Goal: Information Seeking & Learning: Learn about a topic

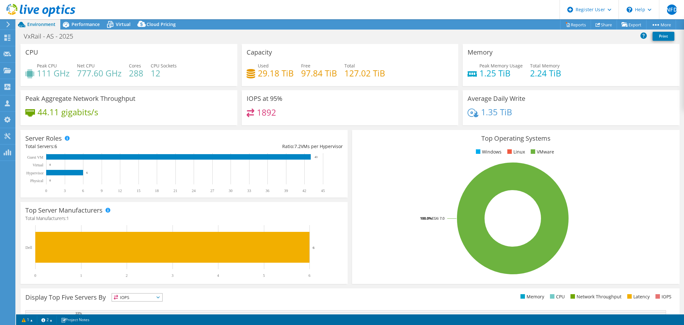
select select "USWest"
select select "USD"
click at [236, 143] on div "Ratio: 7.2 VMs per Hypervisor" at bounding box center [263, 146] width 159 height 7
click at [95, 28] on div "Performance" at bounding box center [82, 24] width 44 height 10
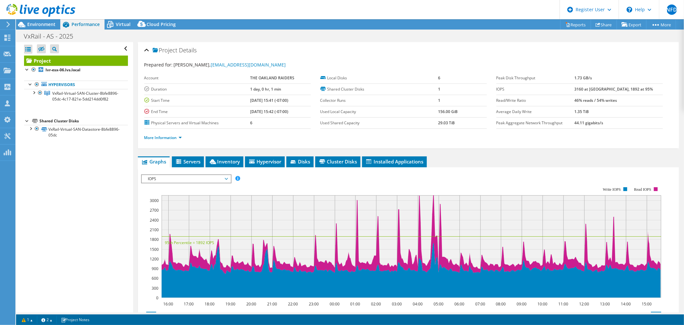
click at [153, 140] on li "More Information" at bounding box center [164, 137] width 41 height 7
click at [159, 136] on link "More Information" at bounding box center [163, 137] width 38 height 5
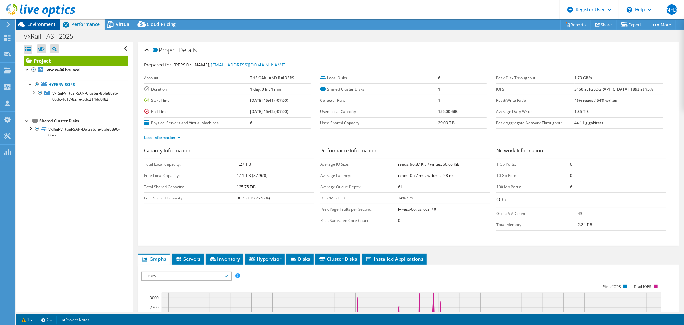
click at [35, 28] on div "Environment" at bounding box center [38, 24] width 44 height 10
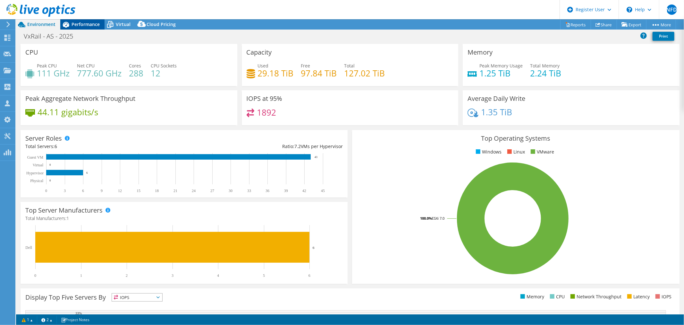
click at [83, 27] on div "Performance" at bounding box center [82, 24] width 44 height 10
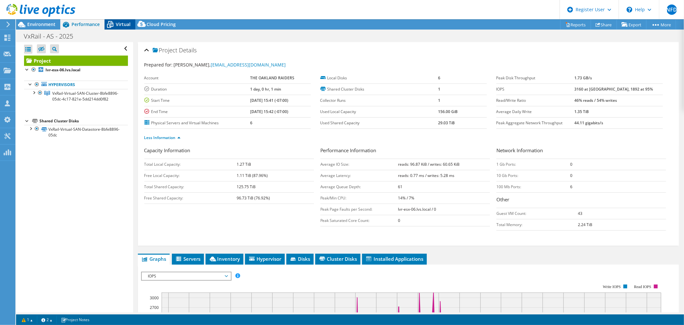
click at [107, 21] on icon at bounding box center [110, 24] width 11 height 11
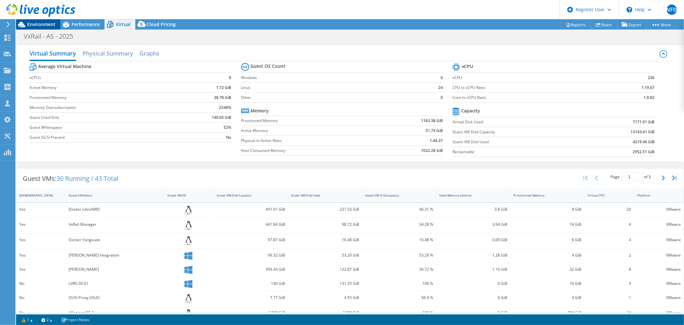
click at [50, 23] on span "Environment" at bounding box center [41, 24] width 28 height 6
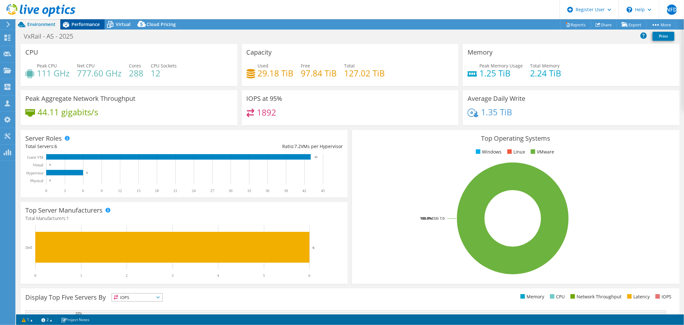
click at [94, 24] on span "Performance" at bounding box center [86, 24] width 28 height 6
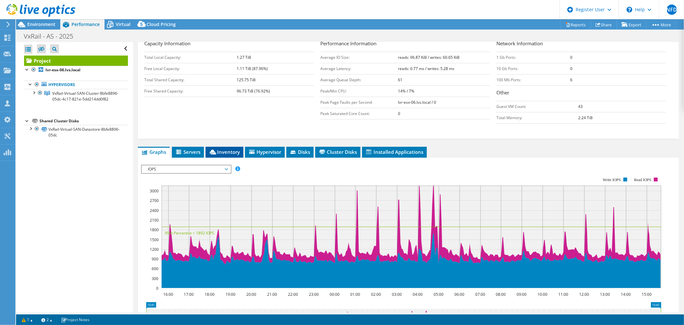
click at [236, 152] on span "Inventory" at bounding box center [224, 152] width 31 height 6
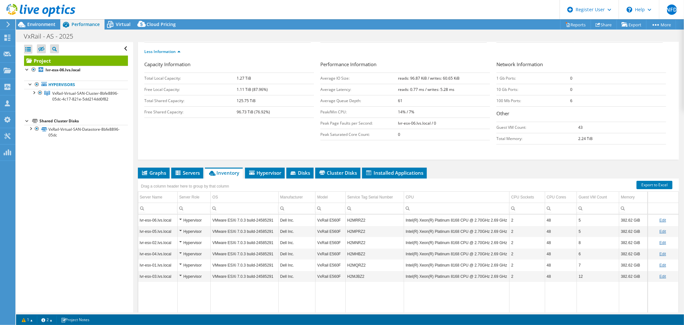
scroll to position [112, 0]
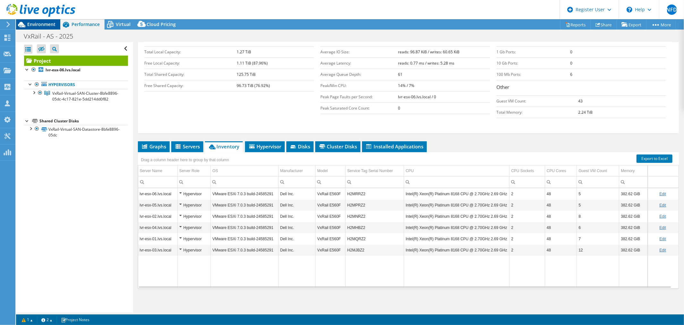
click at [55, 23] on span "Environment" at bounding box center [41, 24] width 28 height 6
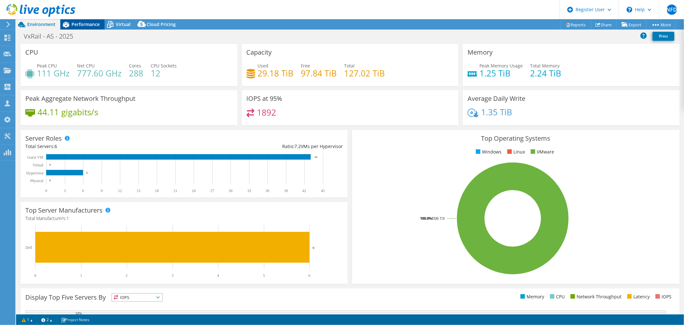
click at [88, 23] on span "Performance" at bounding box center [86, 24] width 28 height 6
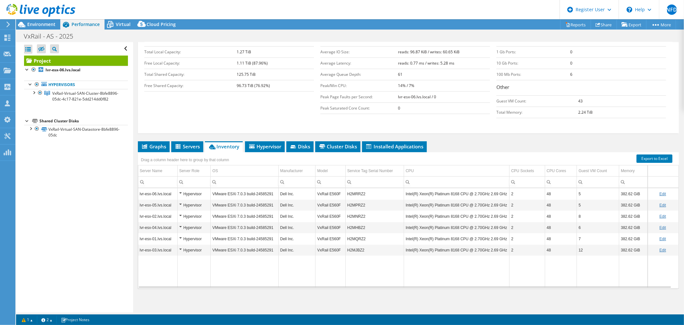
scroll to position [0, 0]
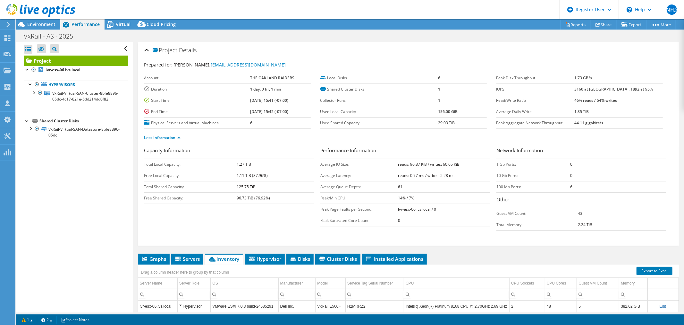
drag, startPoint x: 121, startPoint y: 21, endPoint x: 204, endPoint y: 55, distance: 89.4
click at [121, 22] on span "Virtual" at bounding box center [123, 24] width 15 height 6
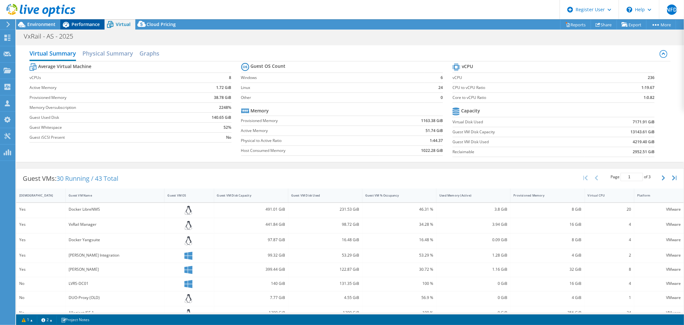
click at [92, 25] on span "Performance" at bounding box center [86, 24] width 28 height 6
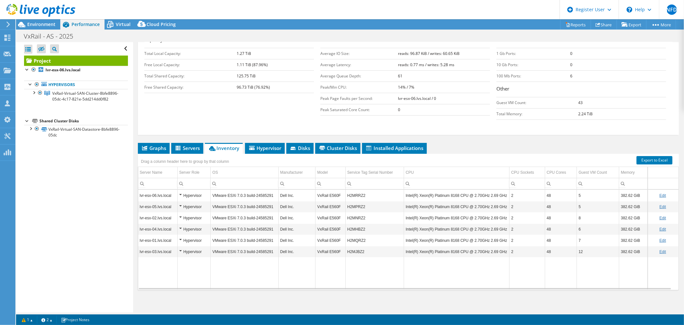
scroll to position [112, 0]
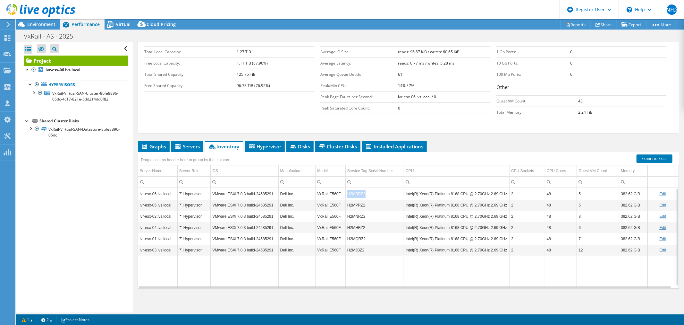
drag, startPoint x: 364, startPoint y: 194, endPoint x: 345, endPoint y: 197, distance: 18.8
click at [346, 197] on td "H2MRRZ2" at bounding box center [375, 193] width 58 height 11
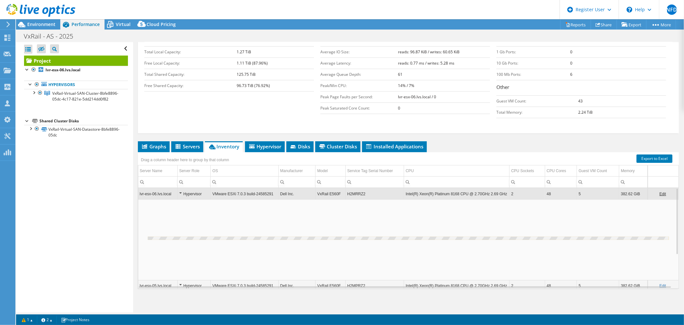
copy td "H2MRRZ2"
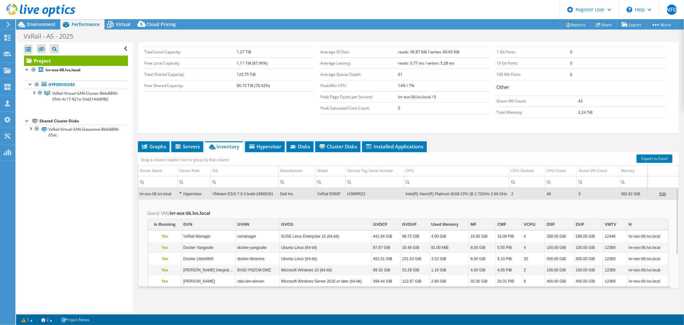
click at [379, 196] on td "H2MRRZ2" at bounding box center [375, 193] width 58 height 11
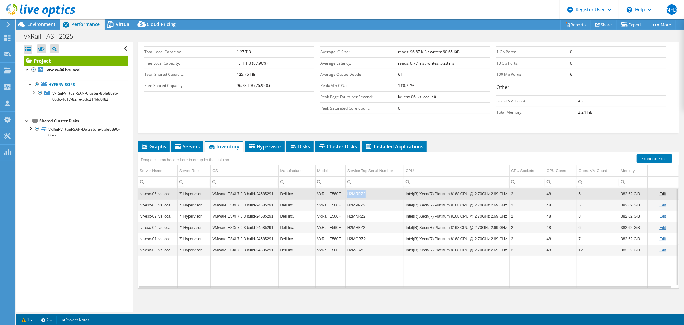
copy td "H2MRRZ2"
drag, startPoint x: 354, startPoint y: 194, endPoint x: 347, endPoint y: 194, distance: 7.7
click at [347, 194] on td "H2MRRZ2" at bounding box center [375, 193] width 58 height 11
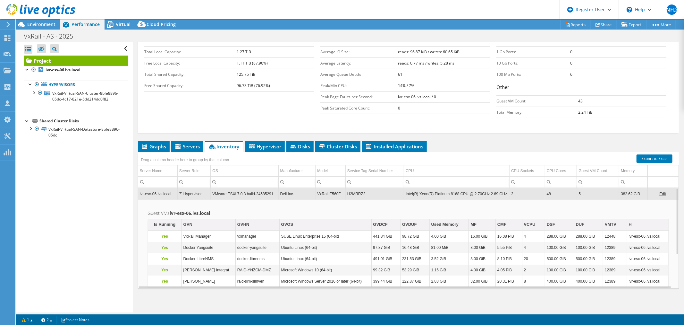
click at [528, 188] on td "2" at bounding box center [528, 193] width 36 height 11
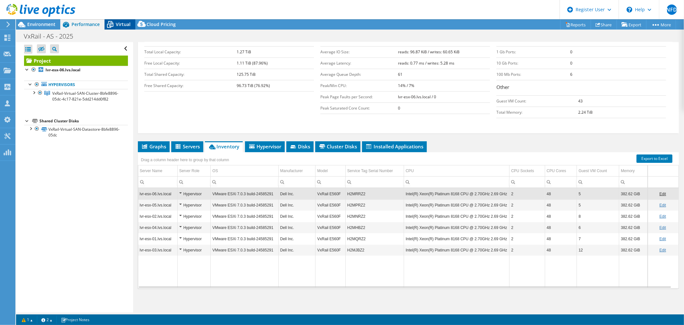
click at [115, 24] on icon at bounding box center [110, 24] width 11 height 11
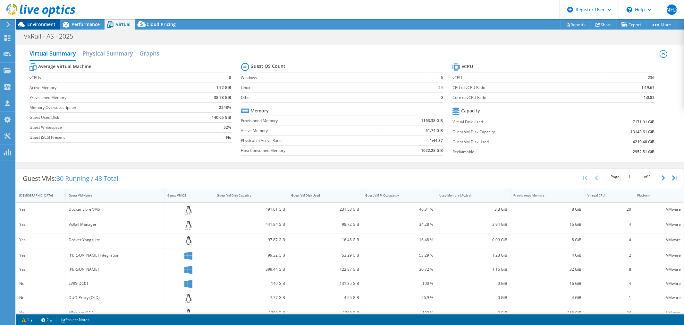
click at [40, 24] on span "Environment" at bounding box center [41, 24] width 28 height 6
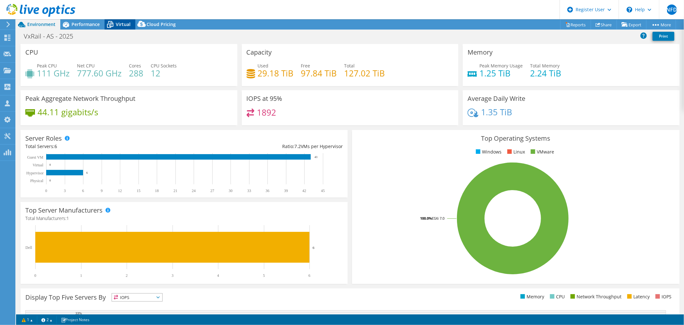
click at [130, 22] on span "Virtual" at bounding box center [123, 24] width 15 height 6
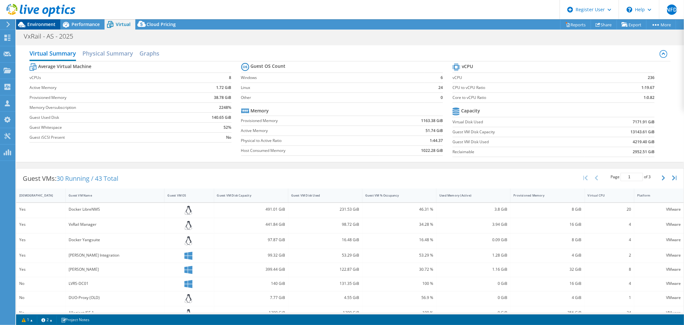
click at [40, 27] on div "Environment" at bounding box center [38, 24] width 44 height 10
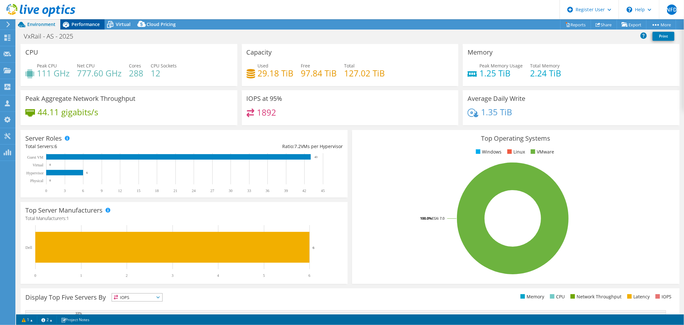
click at [90, 27] on span "Performance" at bounding box center [86, 24] width 28 height 6
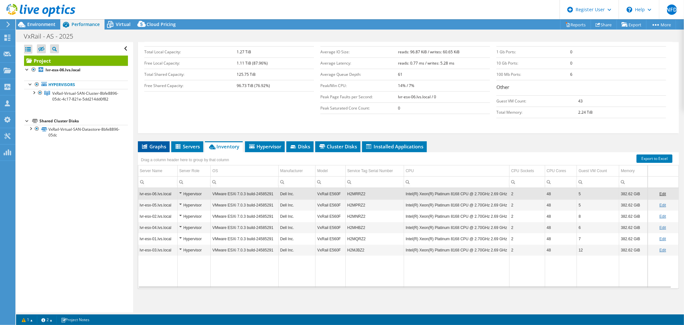
click at [156, 143] on span "Graphs" at bounding box center [153, 146] width 25 height 6
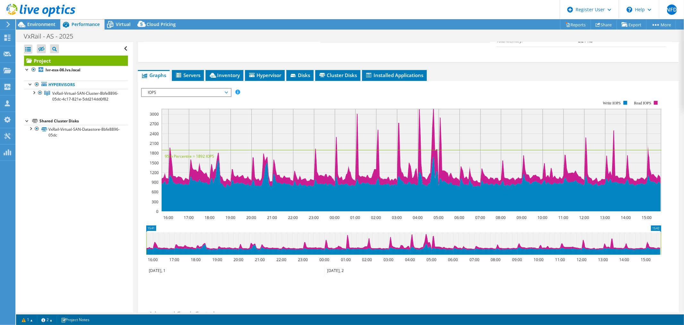
click at [165, 90] on span "IOPS" at bounding box center [186, 93] width 82 height 8
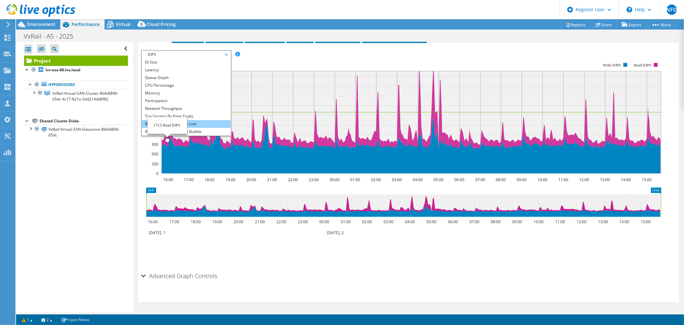
scroll to position [23, 0]
click at [158, 132] on li "All" at bounding box center [186, 132] width 89 height 8
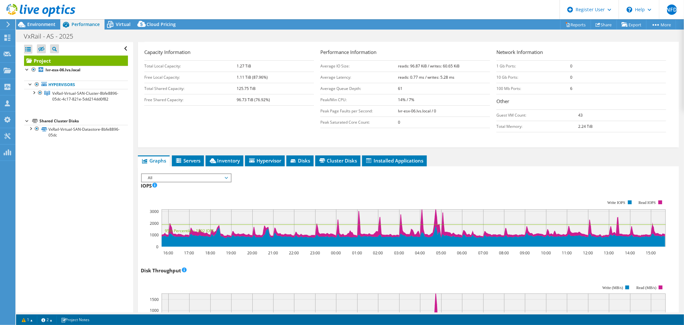
scroll to position [30, 0]
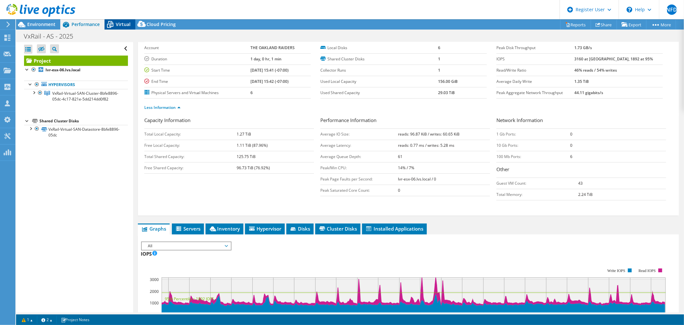
click at [124, 24] on span "Virtual" at bounding box center [123, 24] width 15 height 6
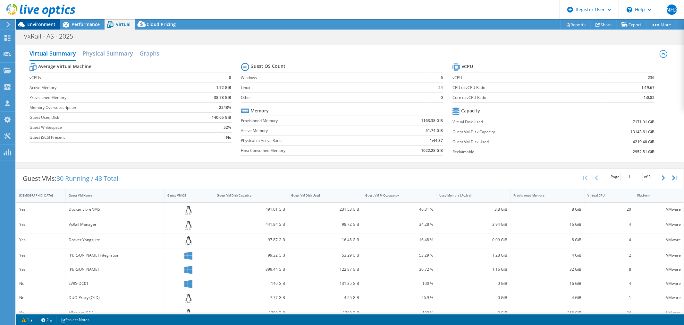
click at [46, 23] on span "Environment" at bounding box center [41, 24] width 28 height 6
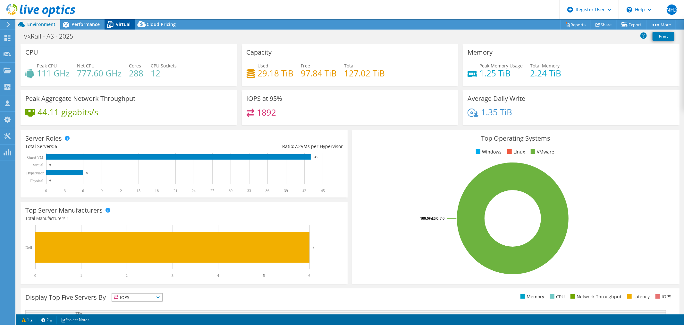
click at [114, 28] on icon at bounding box center [110, 24] width 11 height 11
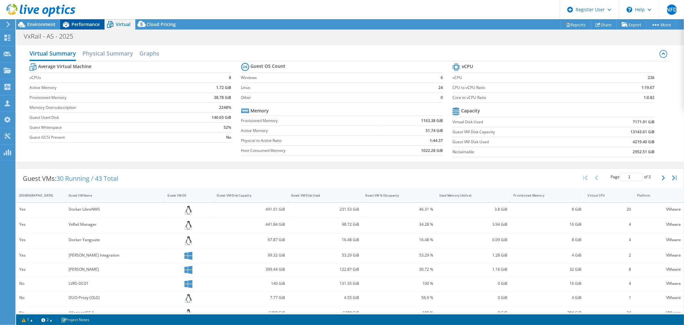
click at [88, 24] on span "Performance" at bounding box center [86, 24] width 28 height 6
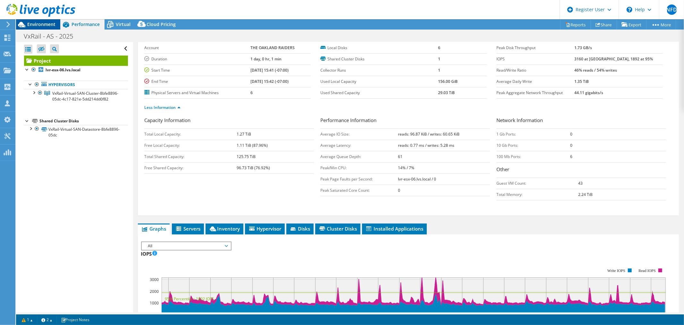
click at [47, 26] on span "Environment" at bounding box center [41, 24] width 28 height 6
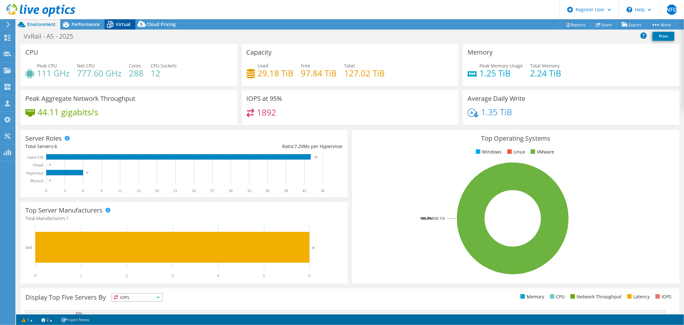
click at [126, 24] on span "Virtual" at bounding box center [123, 24] width 15 height 6
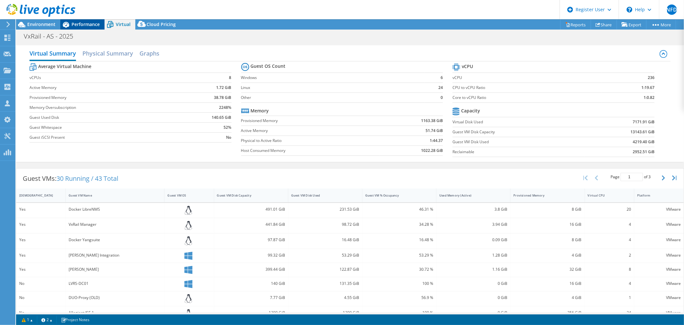
click at [84, 19] on div "Performance" at bounding box center [82, 24] width 44 height 10
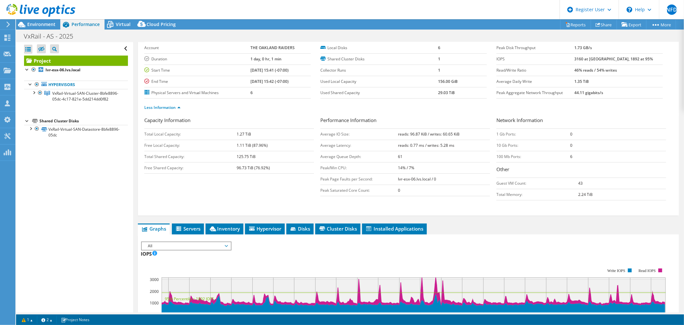
click at [44, 21] on div at bounding box center [37, 10] width 75 height 21
click at [51, 25] on span "Environment" at bounding box center [41, 24] width 28 height 6
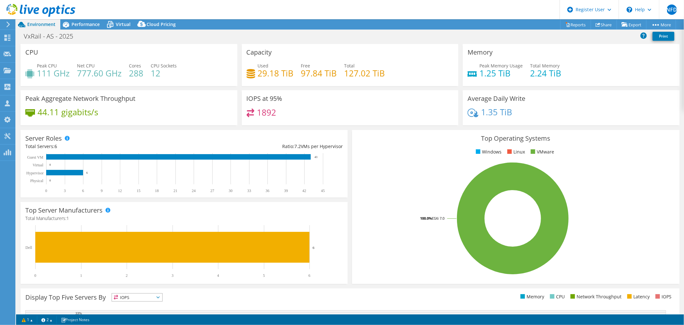
click at [430, 146] on div "Top Operating Systems Windows Linux VMware 100.0% ESXi 7.0" at bounding box center [515, 207] width 327 height 154
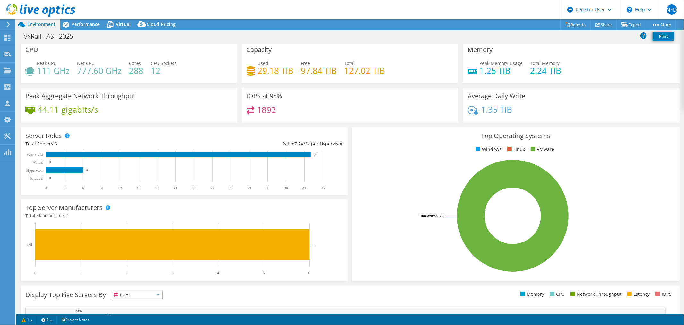
scroll to position [0, 0]
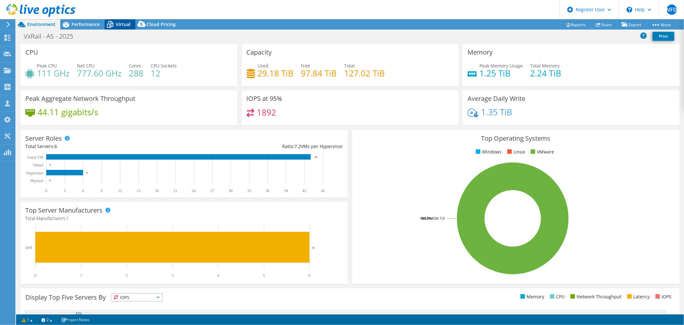
click at [114, 26] on icon at bounding box center [110, 24] width 11 height 11
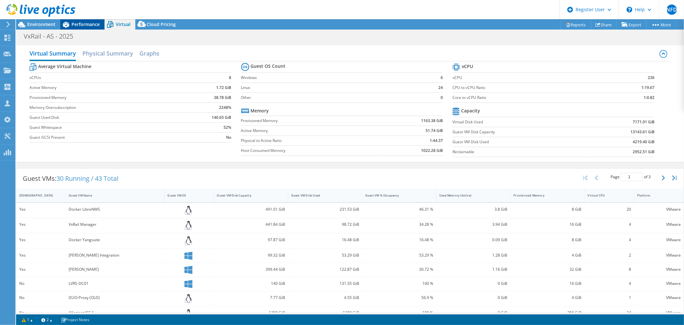
click at [78, 26] on span "Performance" at bounding box center [86, 24] width 28 height 6
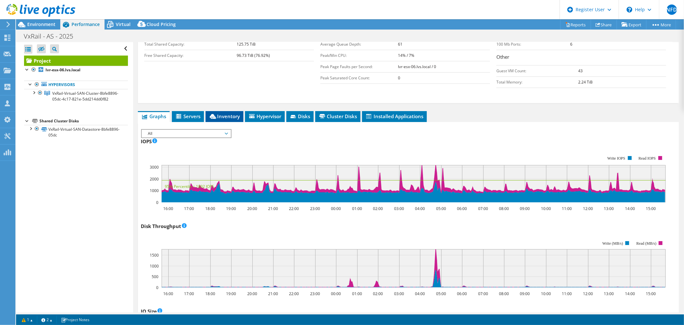
click at [227, 116] on span "Inventory" at bounding box center [224, 116] width 31 height 6
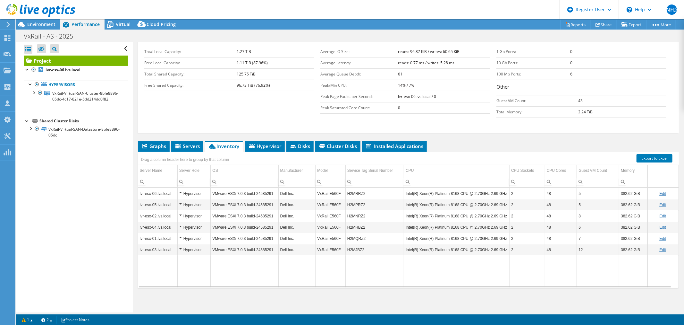
scroll to position [112, 0]
click at [32, 30] on div "VxRail - AS - 2025 Print" at bounding box center [350, 36] width 668 height 12
click at [40, 25] on span "Environment" at bounding box center [41, 24] width 28 height 6
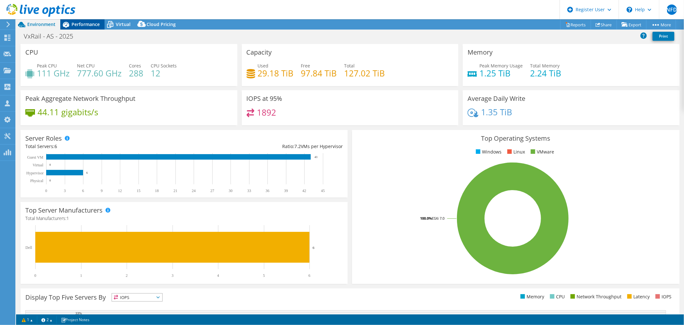
click at [72, 24] on span "Performance" at bounding box center [86, 24] width 28 height 6
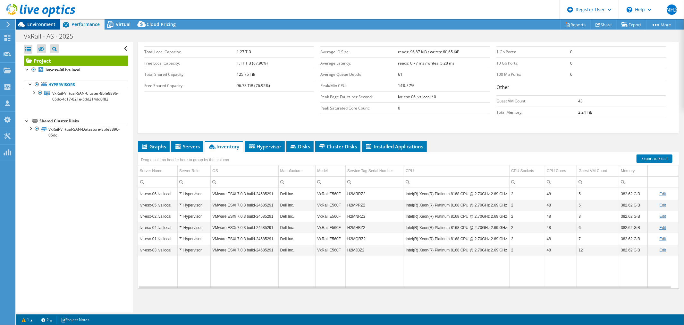
click at [46, 27] on span "Environment" at bounding box center [41, 24] width 28 height 6
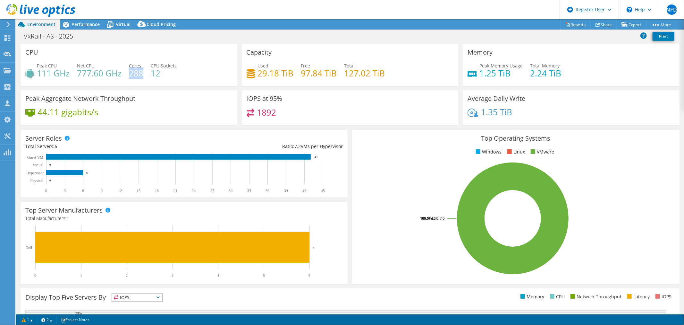
drag, startPoint x: 130, startPoint y: 73, endPoint x: 144, endPoint y: 73, distance: 13.5
click at [143, 73] on div "Peak CPU 111 GHz Net CPU 777.60 GHz Cores 288 CPU Sockets 12" at bounding box center [128, 72] width 207 height 21
click at [144, 72] on div "Peak CPU 111 GHz Net CPU 777.60 GHz Cores 288 CPU Sockets 12" at bounding box center [128, 72] width 207 height 21
click at [85, 25] on span "Performance" at bounding box center [86, 24] width 28 height 6
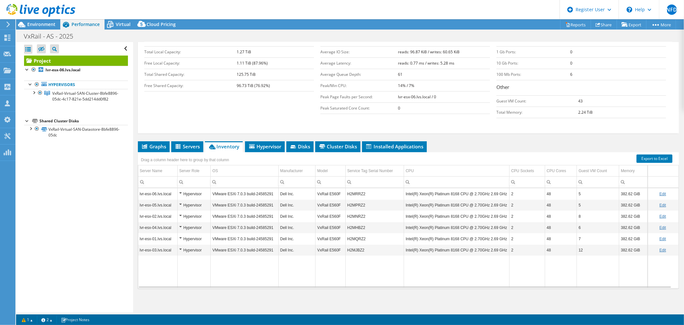
drag, startPoint x: 160, startPoint y: 148, endPoint x: 205, endPoint y: 158, distance: 46.1
click at [161, 149] on li "Graphs" at bounding box center [154, 146] width 32 height 11
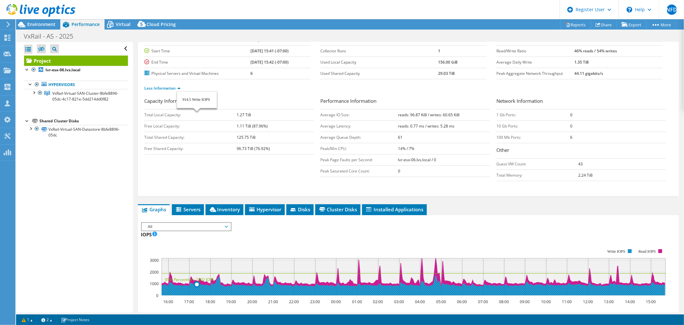
scroll to position [0, 0]
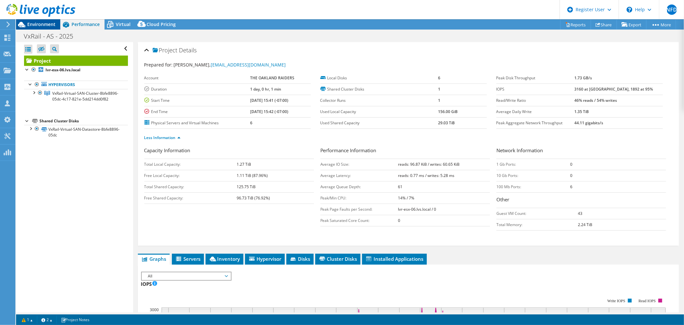
click at [36, 24] on span "Environment" at bounding box center [41, 24] width 28 height 6
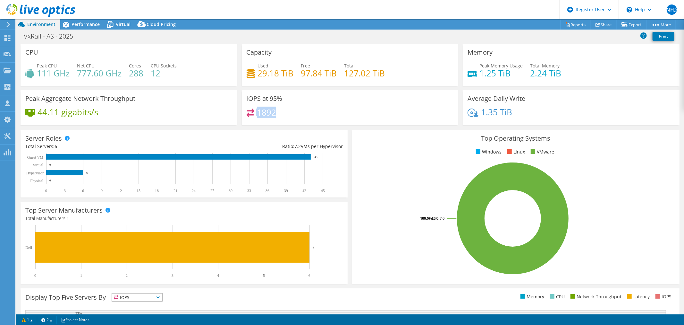
drag, startPoint x: 276, startPoint y: 114, endPoint x: 253, endPoint y: 114, distance: 23.4
click at [253, 114] on div "1892" at bounding box center [350, 115] width 207 height 14
click at [97, 25] on span "Performance" at bounding box center [86, 24] width 28 height 6
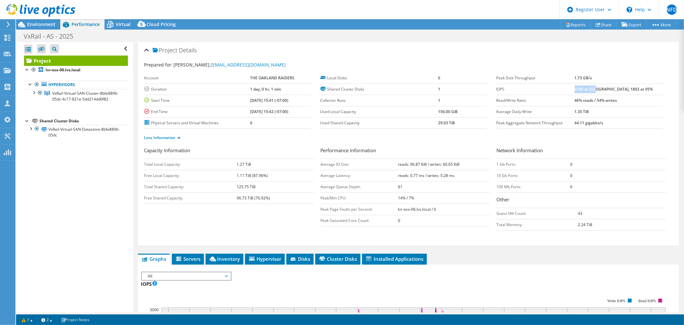
drag, startPoint x: 591, startPoint y: 87, endPoint x: 613, endPoint y: 88, distance: 22.1
click at [613, 88] on b "3160 at [GEOGRAPHIC_DATA], 1892 at 95%" at bounding box center [614, 88] width 79 height 5
click at [617, 88] on b "3160 at [GEOGRAPHIC_DATA], 1892 at 95%" at bounding box center [614, 88] width 79 height 5
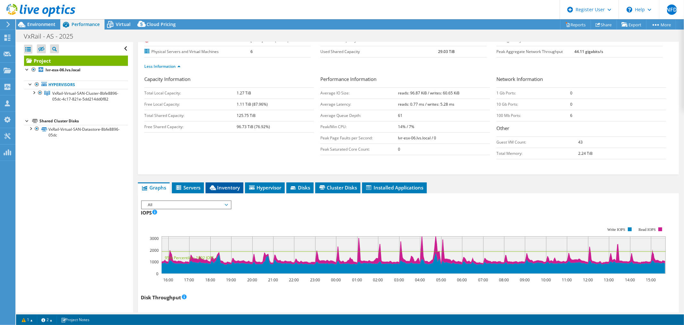
click at [235, 188] on span "Inventory" at bounding box center [224, 187] width 31 height 6
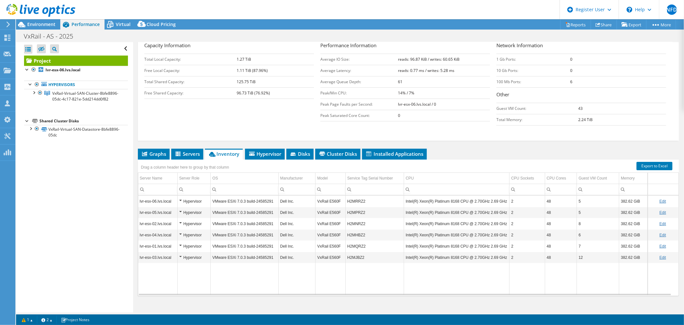
scroll to position [112, 0]
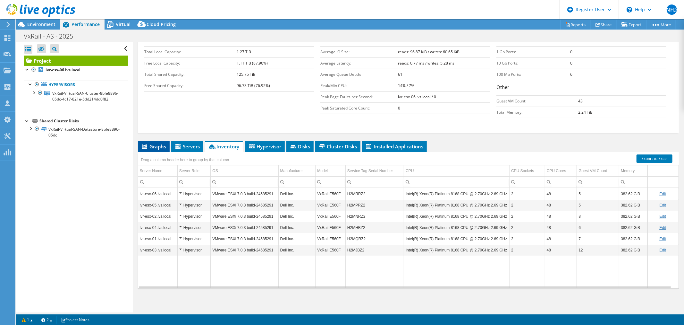
click at [167, 146] on li "Graphs" at bounding box center [154, 146] width 32 height 11
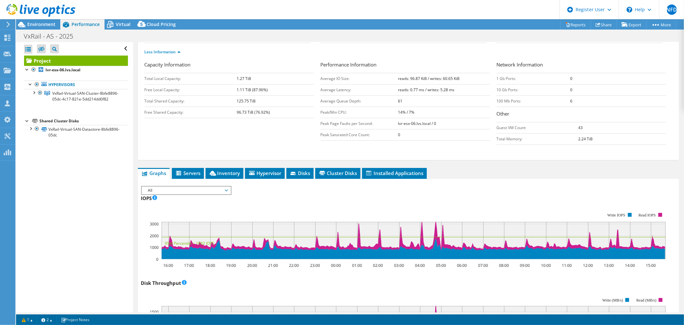
scroll to position [76, 0]
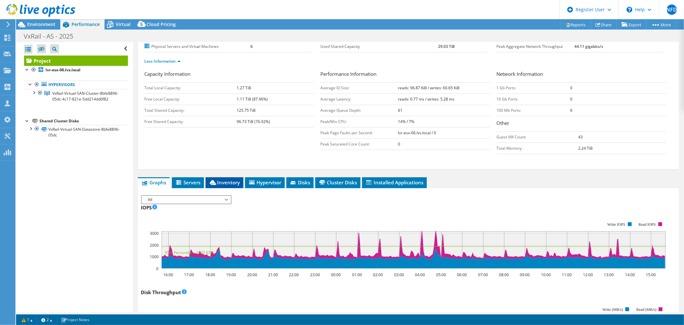
click at [236, 185] on li "Inventory" at bounding box center [225, 182] width 38 height 11
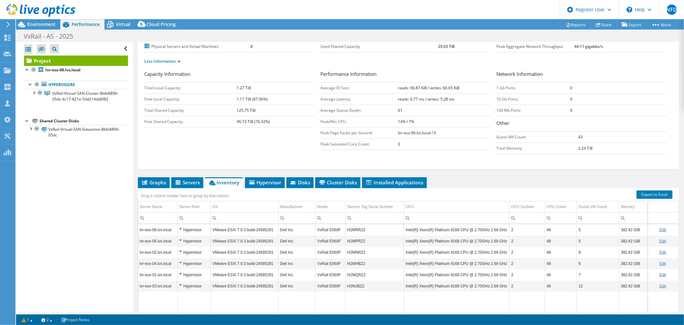
scroll to position [112, 0]
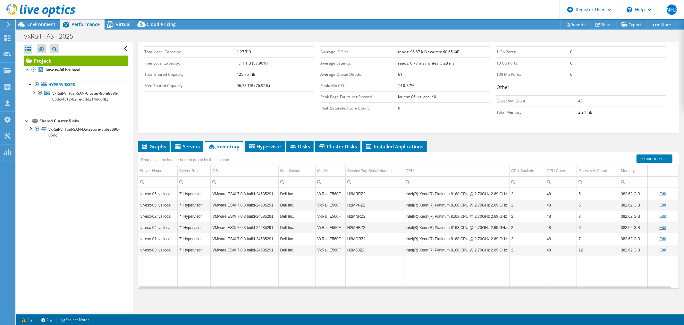
click at [464, 147] on ul "Graphs Servers Inventory Hypervisor Disks Cluster Disks Installed Applications" at bounding box center [408, 146] width 541 height 11
click at [159, 147] on span "Graphs" at bounding box center [153, 146] width 25 height 6
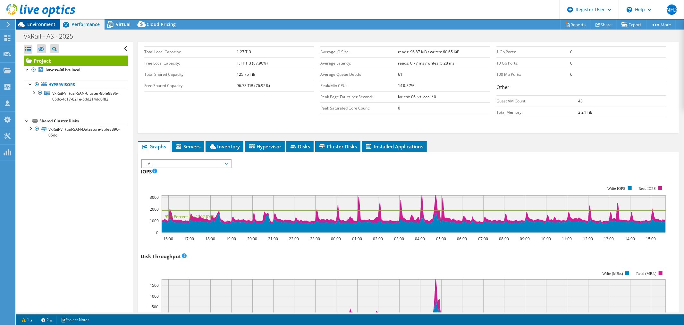
click at [45, 28] on div "Environment" at bounding box center [38, 24] width 44 height 10
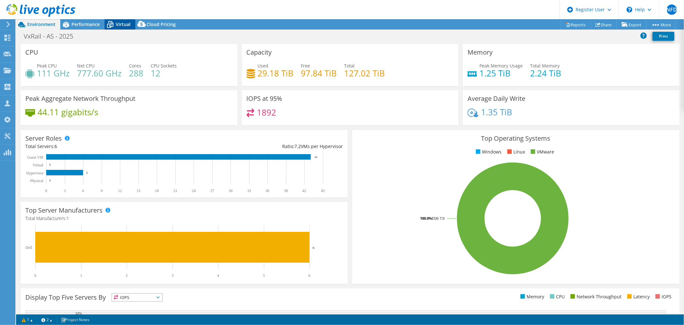
click at [129, 26] on span "Virtual" at bounding box center [123, 24] width 15 height 6
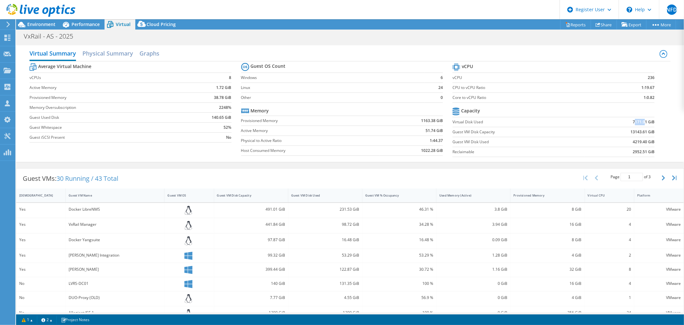
drag, startPoint x: 629, startPoint y: 119, endPoint x: 644, endPoint y: 119, distance: 14.4
click at [642, 119] on b "7171.91 GiB" at bounding box center [644, 122] width 22 height 6
click at [645, 120] on b "7171.91 GiB" at bounding box center [644, 122] width 22 height 6
click at [54, 21] on span "Environment" at bounding box center [41, 24] width 28 height 6
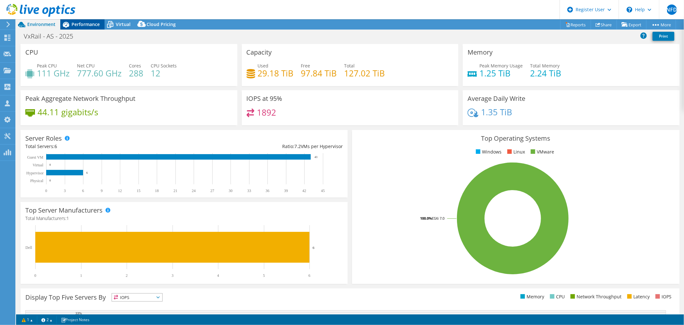
click at [85, 24] on span "Performance" at bounding box center [86, 24] width 28 height 6
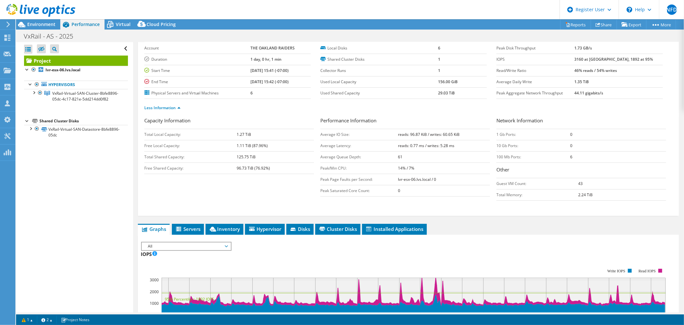
scroll to position [0, 0]
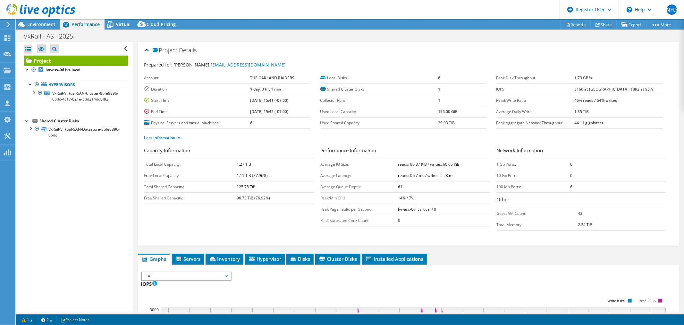
drag, startPoint x: 385, startPoint y: 160, endPoint x: 376, endPoint y: 160, distance: 8.7
click at [376, 160] on tr "Average IO Size: reads: 96.87 KiB / writes: 60.65 KiB" at bounding box center [405, 163] width 170 height 11
click at [38, 26] on span "Environment" at bounding box center [41, 24] width 28 height 6
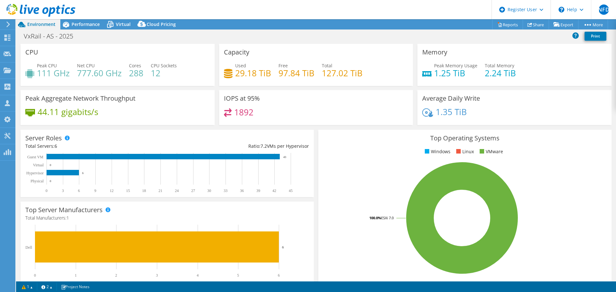
select select "USWest"
select select "USD"
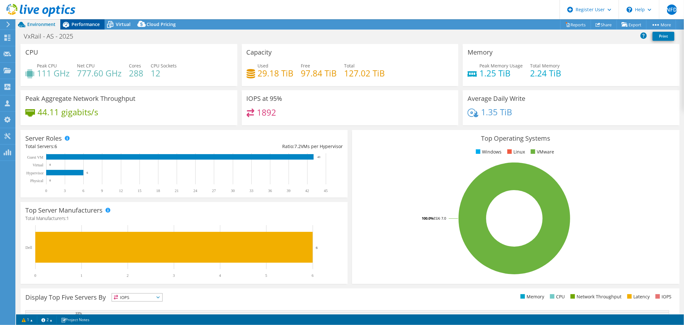
click at [92, 23] on span "Performance" at bounding box center [86, 24] width 28 height 6
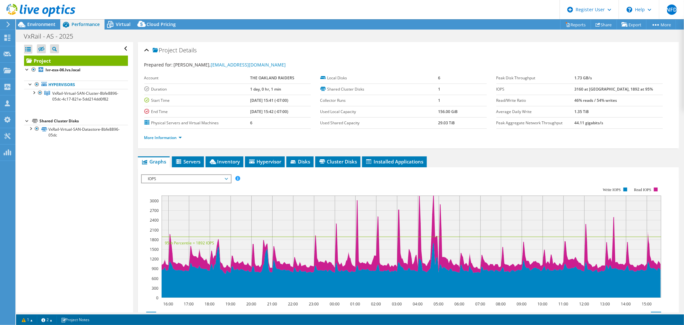
scroll to position [107, 0]
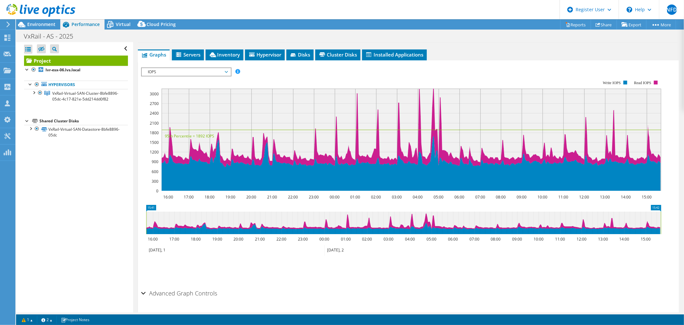
click at [187, 69] on span "IOPS" at bounding box center [186, 72] width 82 height 8
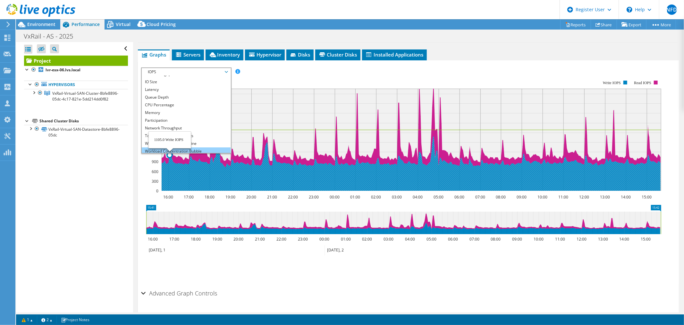
scroll to position [23, 0]
click at [157, 146] on li "All" at bounding box center [186, 149] width 89 height 8
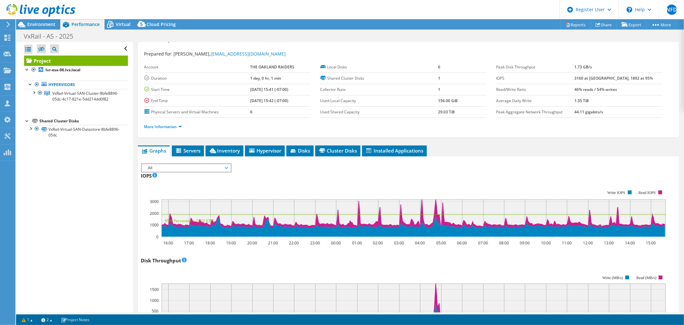
scroll to position [0, 0]
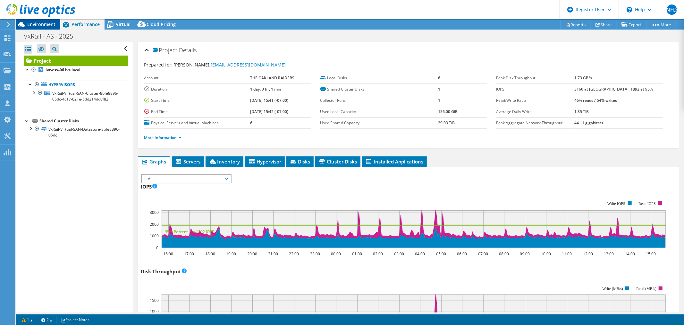
drag, startPoint x: 54, startPoint y: 25, endPoint x: 59, endPoint y: 26, distance: 5.2
click at [54, 25] on span "Environment" at bounding box center [41, 24] width 28 height 6
